Goal: Information Seeking & Learning: Find specific fact

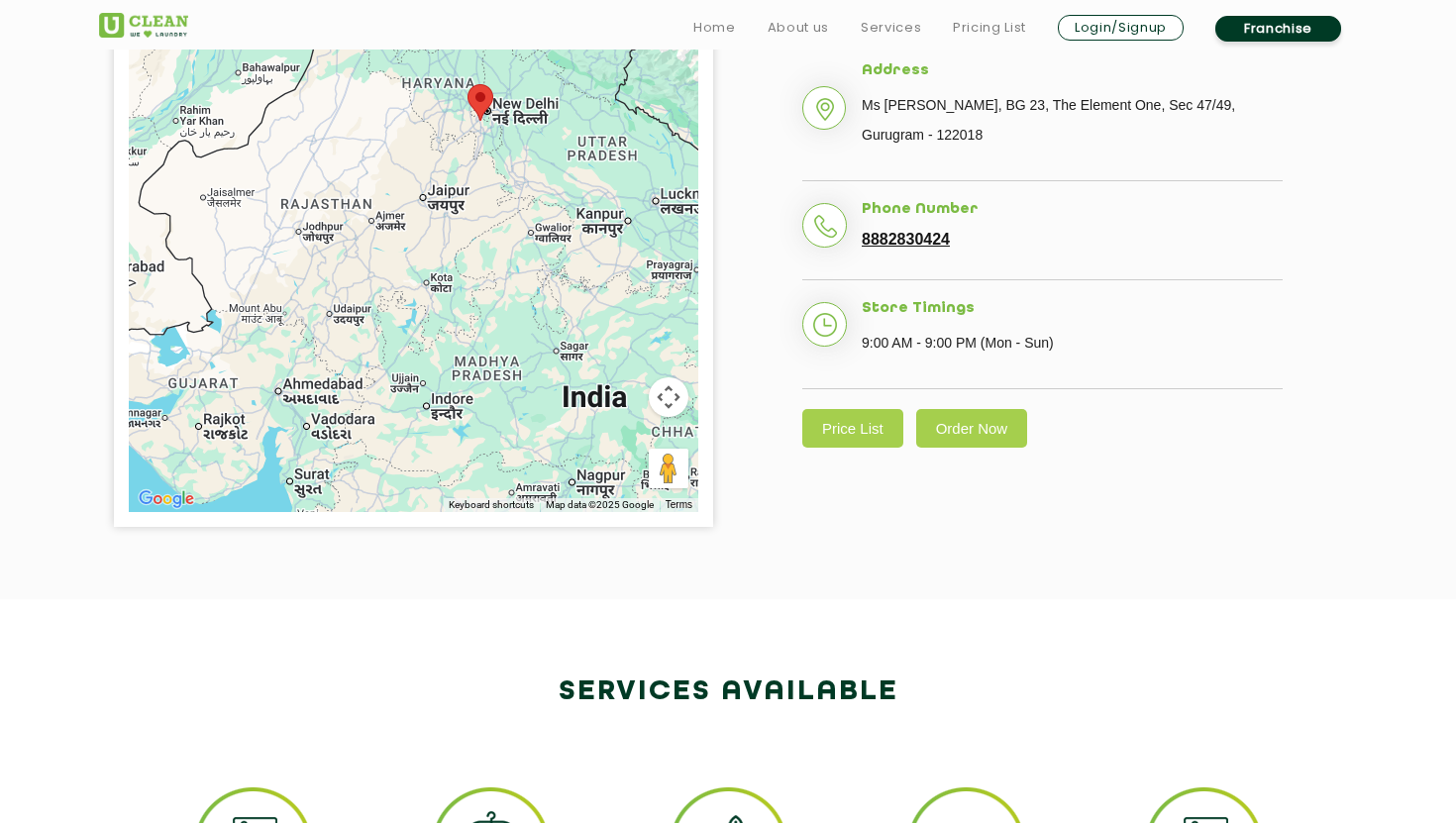
scroll to position [567, 0]
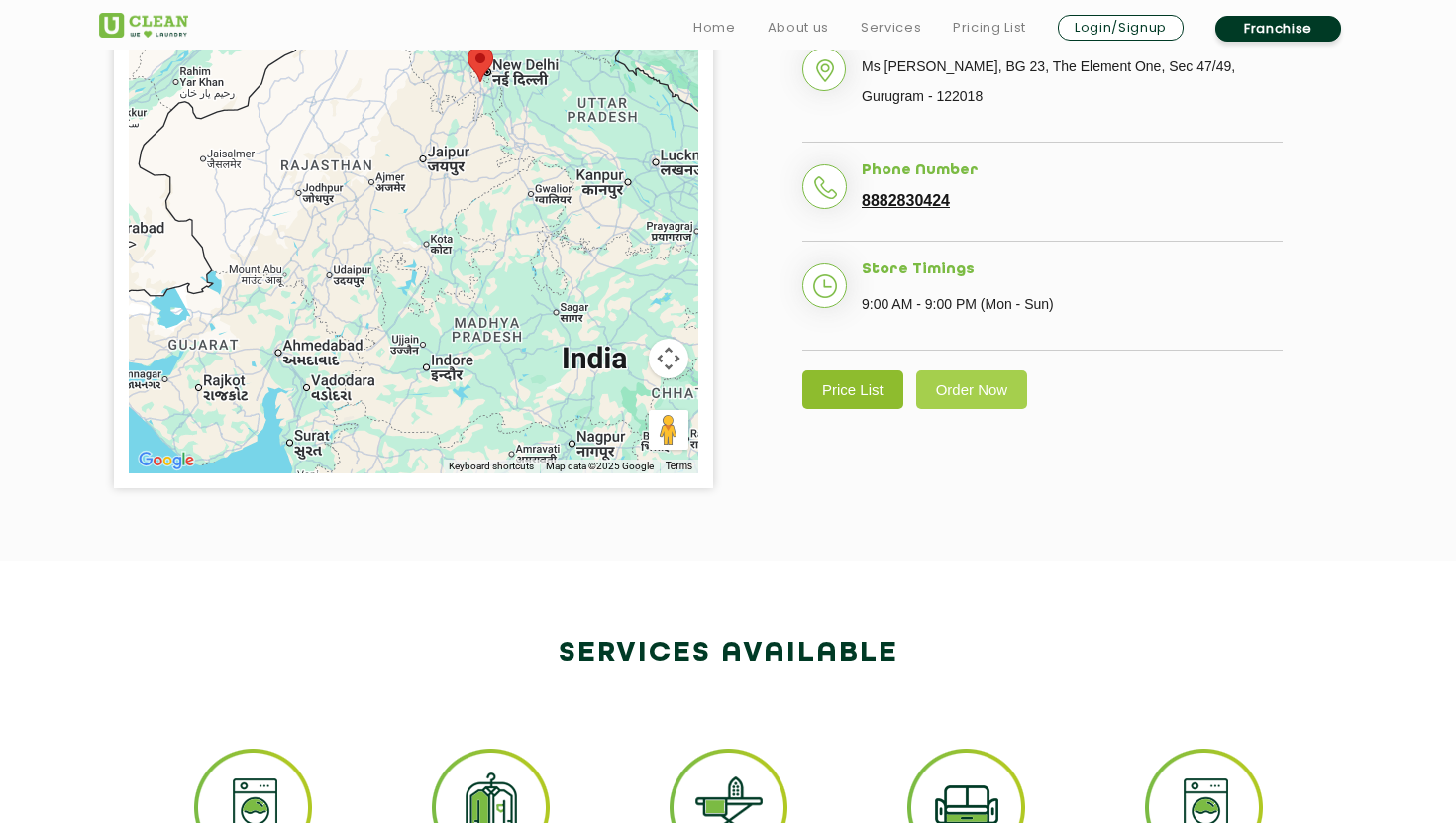
click at [865, 391] on link "Price List" at bounding box center [852, 389] width 101 height 39
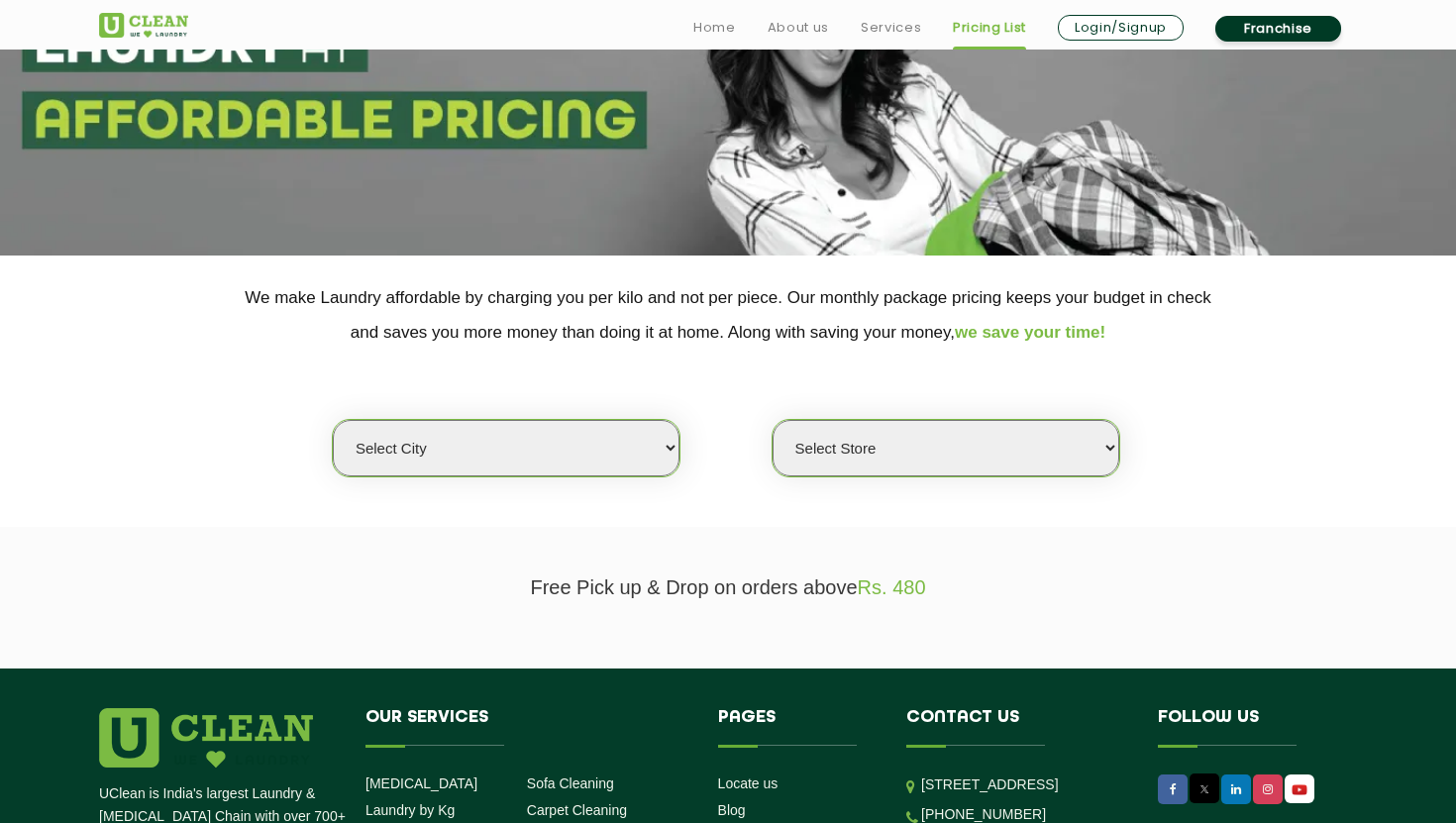
scroll to position [217, 0]
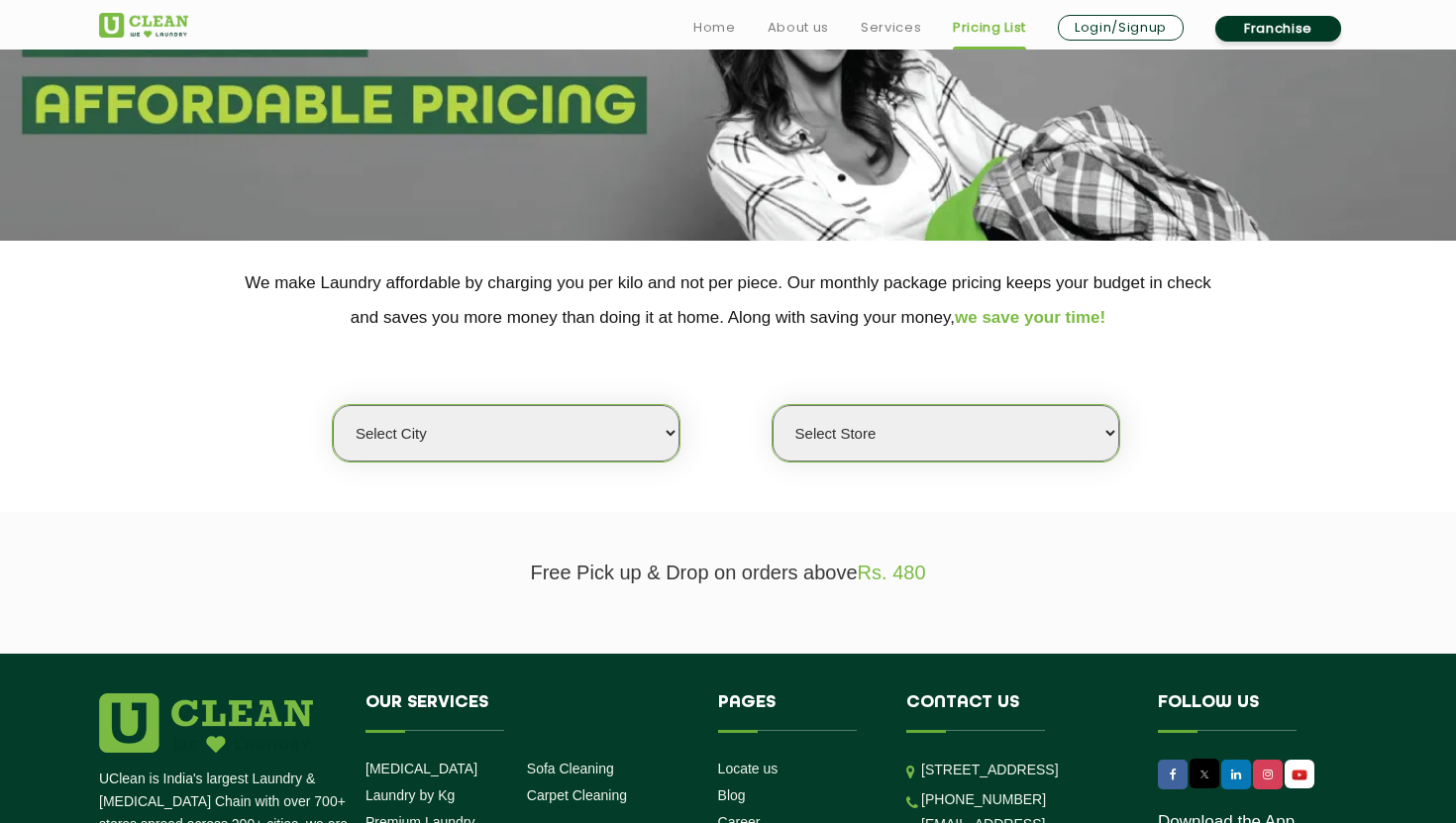
click at [568, 444] on select "Select city [GEOGRAPHIC_DATA] [GEOGRAPHIC_DATA] [GEOGRAPHIC_DATA] [GEOGRAPHIC_D…" at bounding box center [506, 433] width 347 height 56
select select "2"
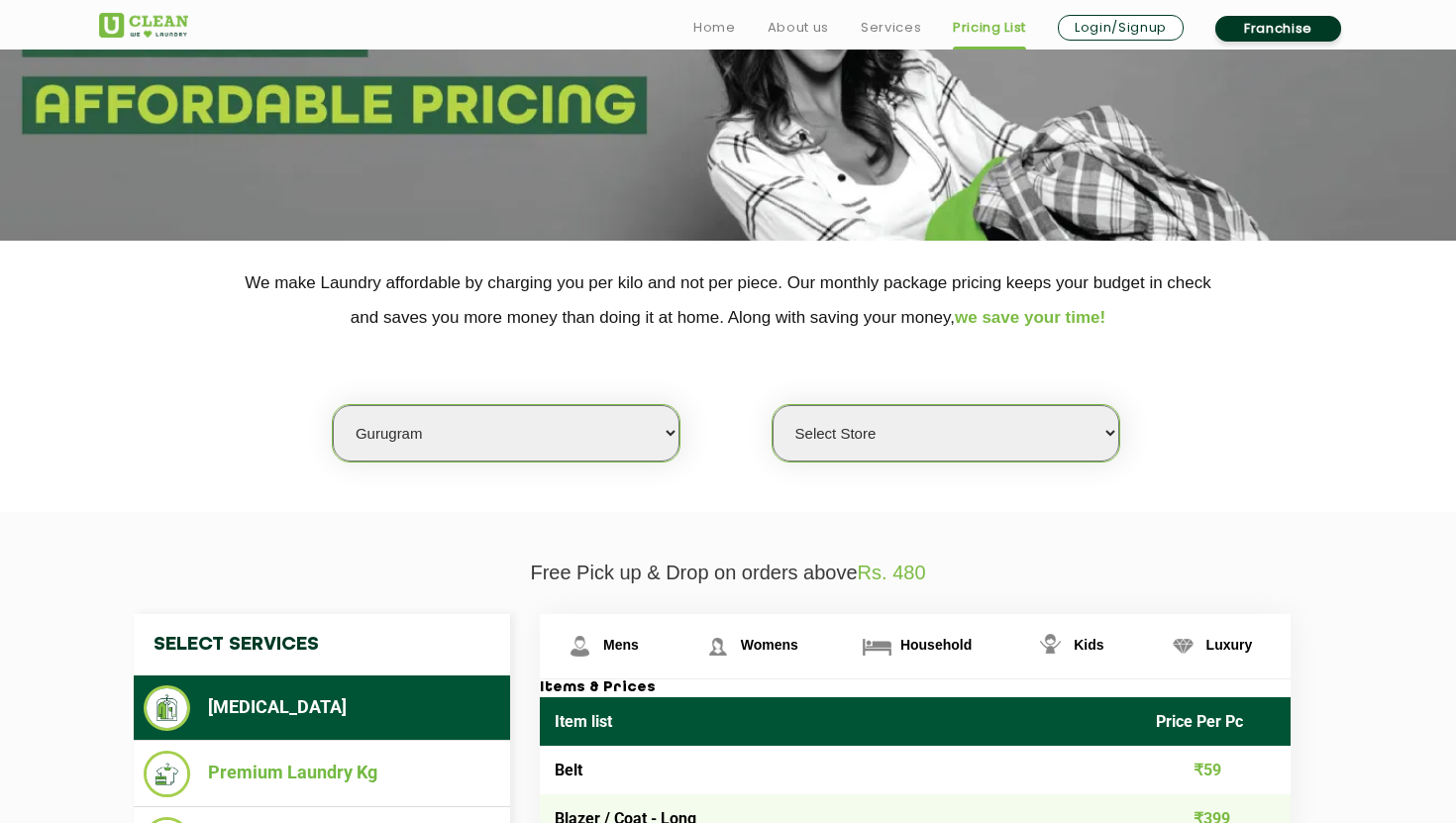
click at [869, 436] on select "Select Store [GEOGRAPHIC_DATA] Sector 66 [GEOGRAPHIC_DATA] Phase [GEOGRAPHIC_DA…" at bounding box center [945, 433] width 347 height 56
select select "202"
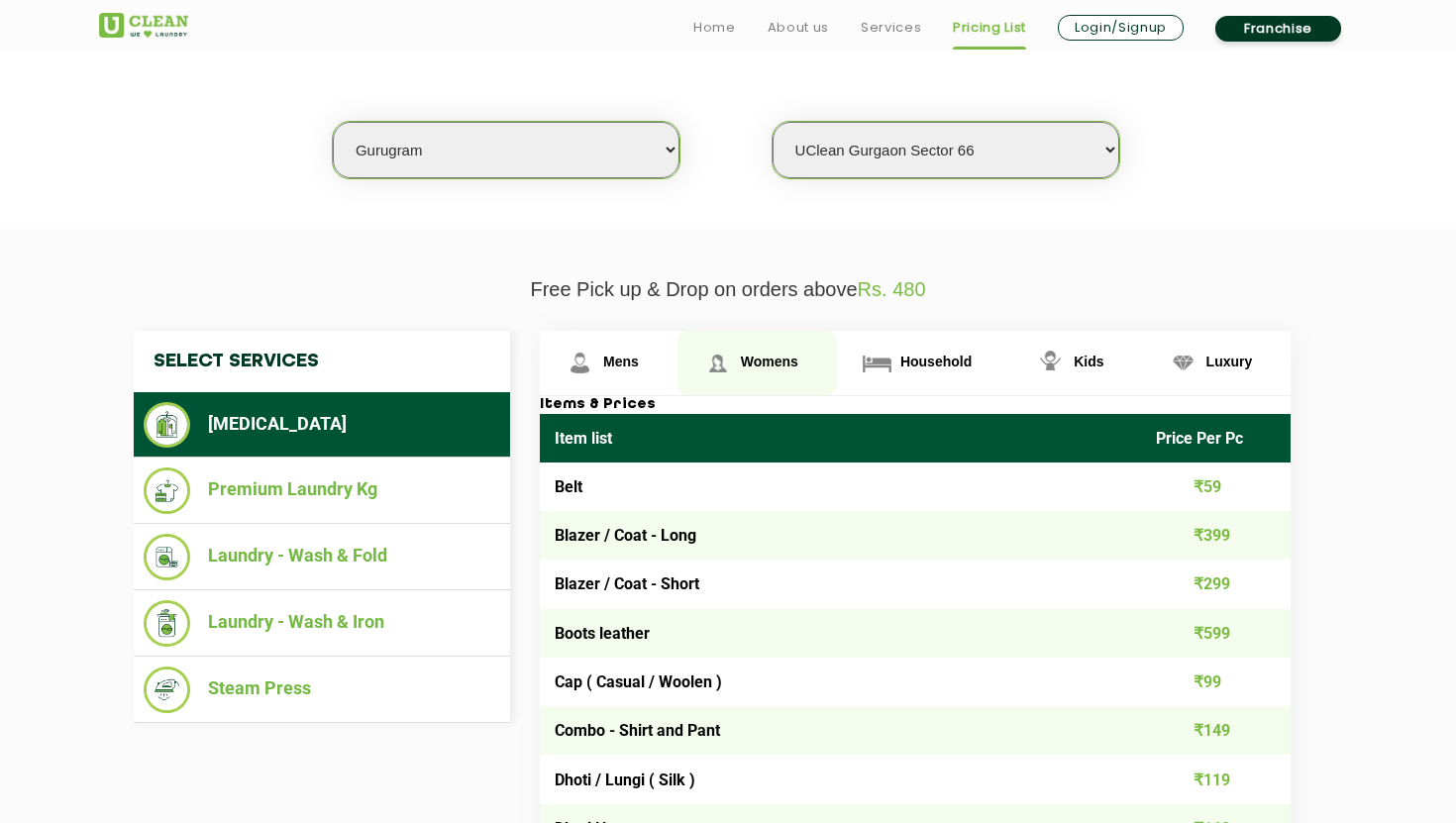
scroll to position [502, 0]
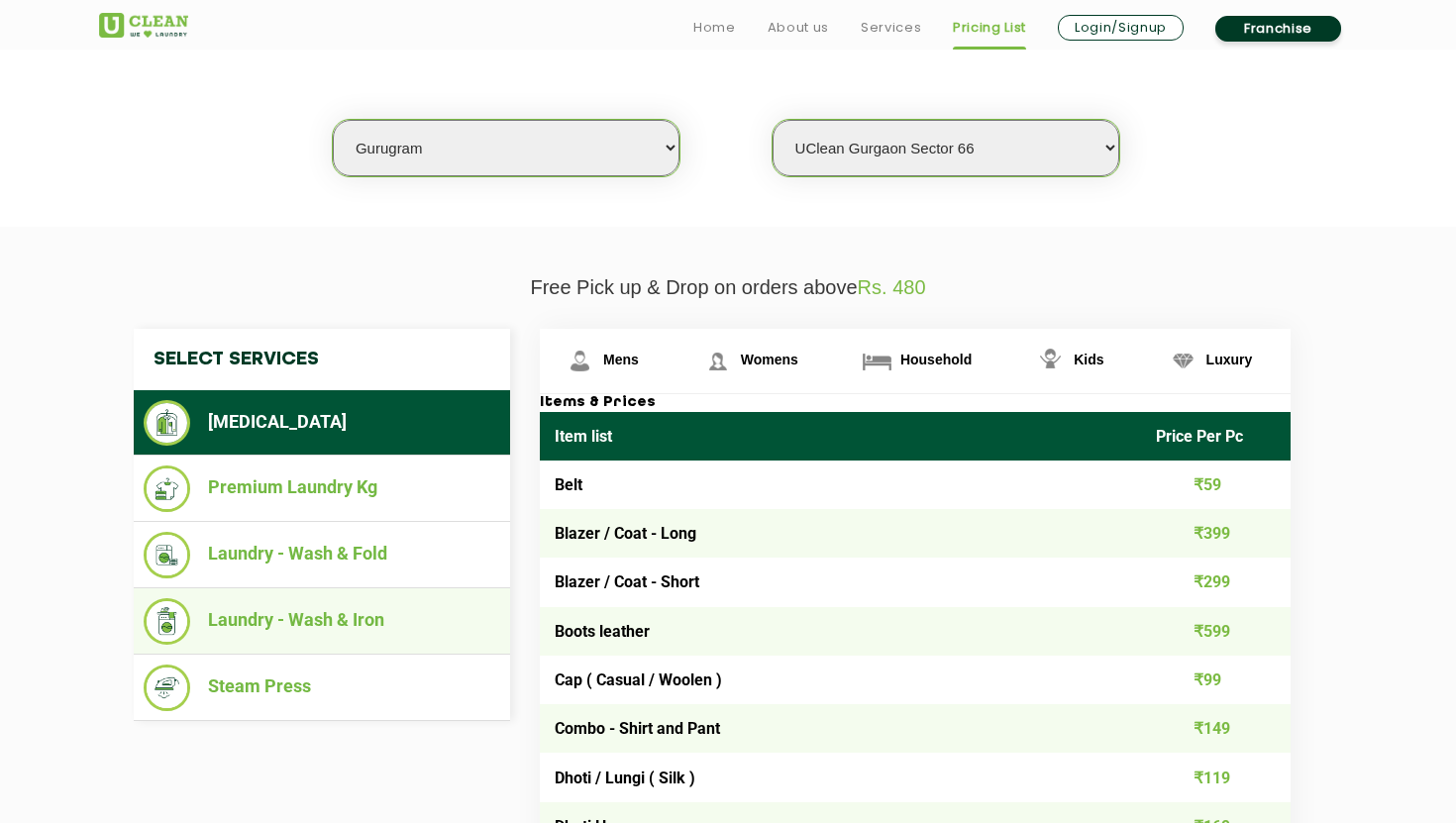
click at [406, 611] on li "Laundry - Wash & Iron" at bounding box center [322, 621] width 356 height 47
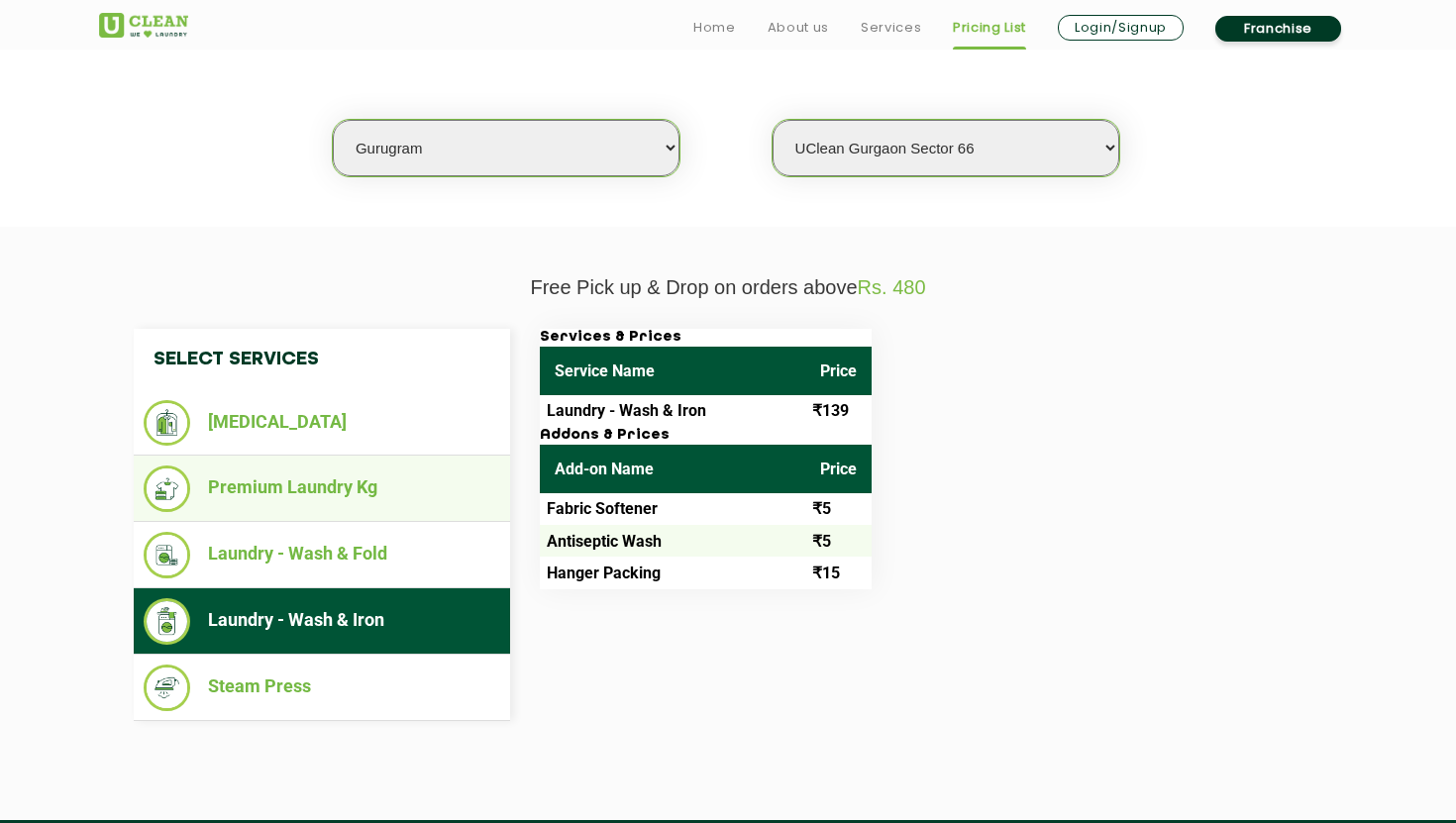
click at [411, 499] on li "Premium Laundry Kg" at bounding box center [322, 488] width 356 height 47
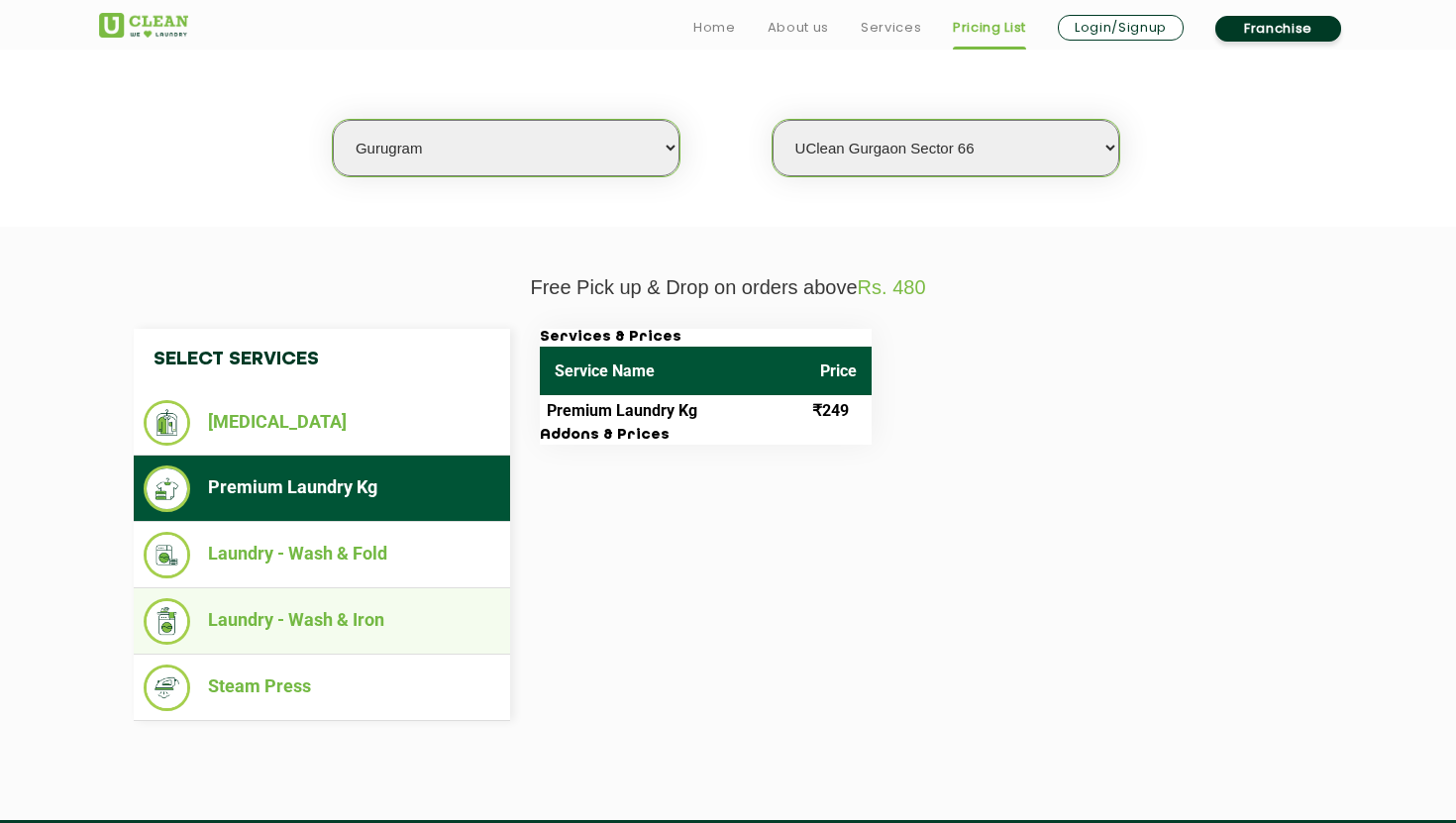
click at [417, 632] on li "Laundry - Wash & Iron" at bounding box center [322, 621] width 356 height 47
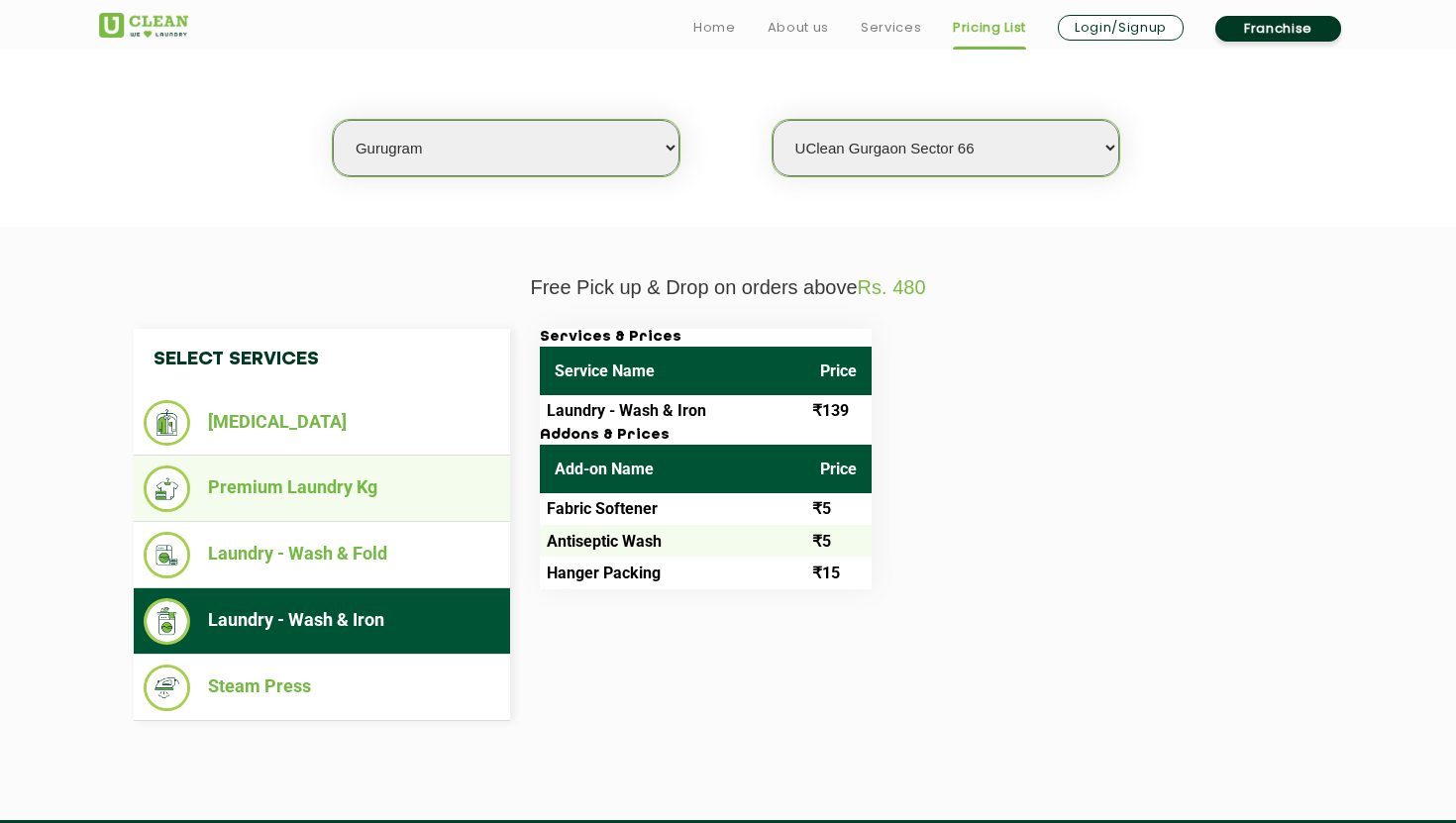
click at [381, 472] on li "Premium Laundry Kg" at bounding box center [322, 488] width 356 height 47
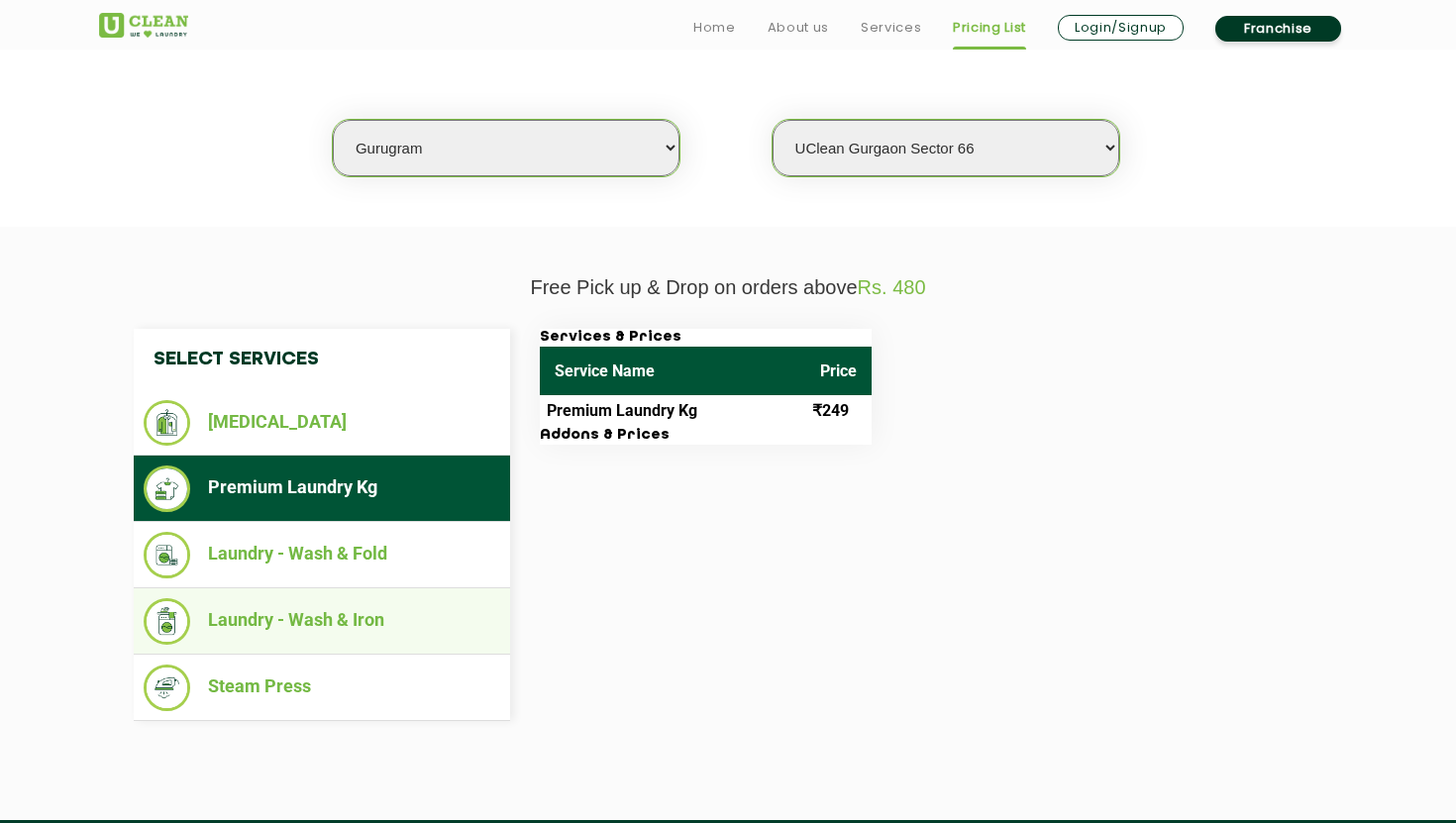
click at [308, 604] on li "Laundry - Wash & Iron" at bounding box center [322, 621] width 356 height 47
